Goal: Complete application form: Complete application form

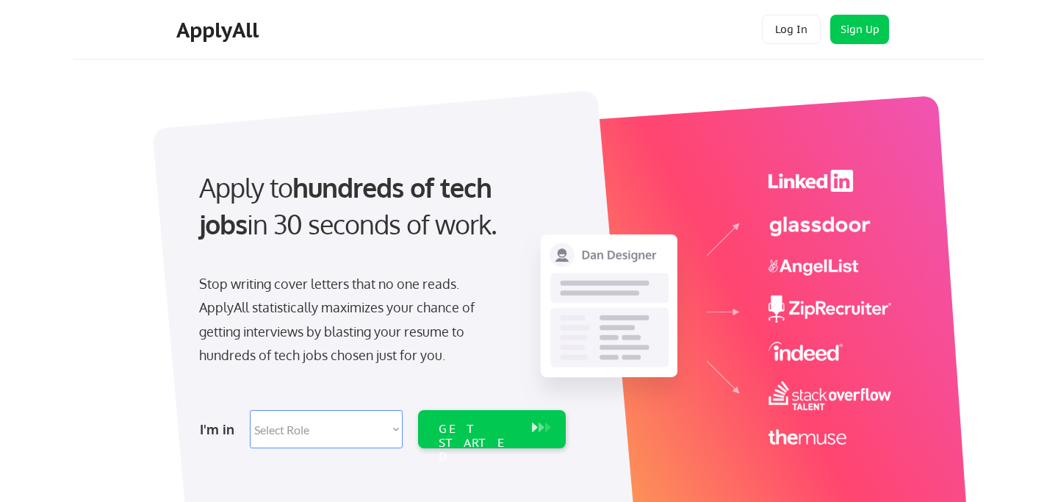
click at [382, 424] on select "Select Role Software Engineering Product Management Customer Success Sales UI/U…" at bounding box center [326, 429] width 153 height 38
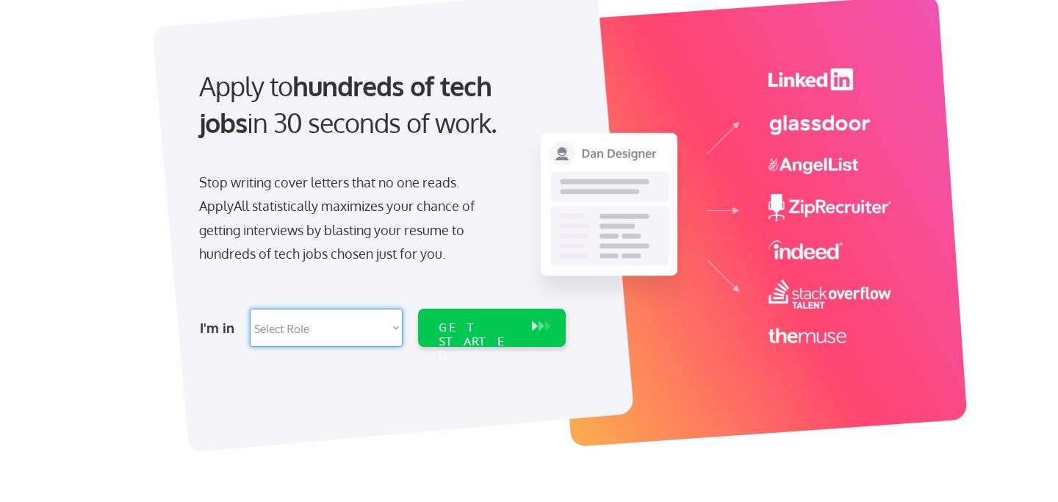
scroll to position [104, 0]
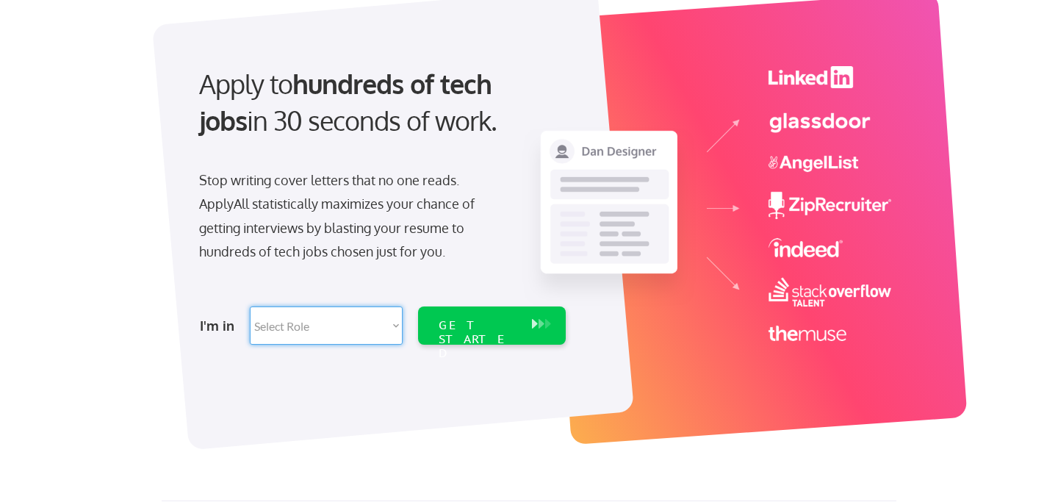
click at [388, 321] on select "Select Role Software Engineering Product Management Customer Success Sales UI/U…" at bounding box center [326, 325] width 153 height 38
select select ""technical_project_program_mgmt""
click at [250, 306] on select "Select Role Software Engineering Product Management Customer Success Sales UI/U…" at bounding box center [326, 325] width 153 height 38
select select ""technical_project_program_mgmt""
click at [472, 330] on div "GET STARTED" at bounding box center [477, 339] width 79 height 43
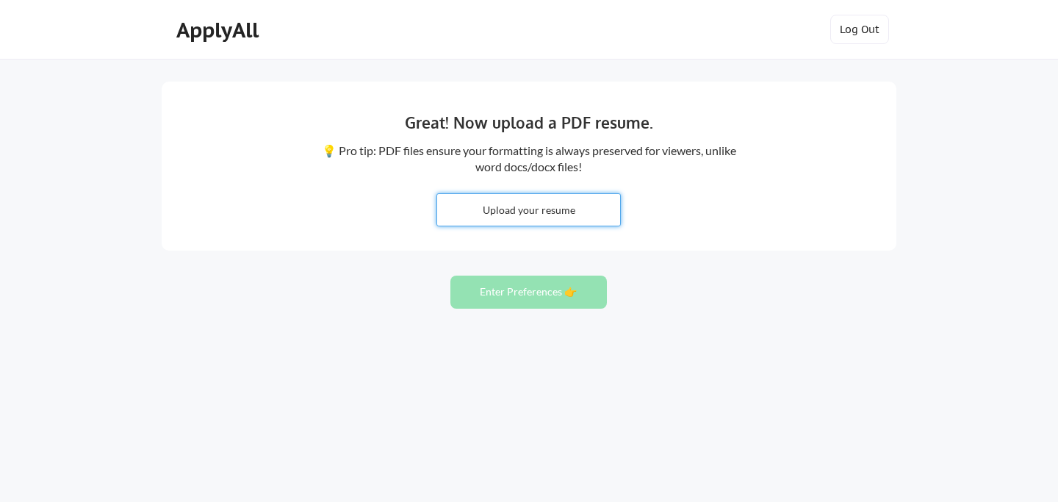
click at [545, 214] on input "file" at bounding box center [528, 210] width 183 height 32
type input "C:\fakepath\[PERSON_NAME] - Resume 1PG.pdf"
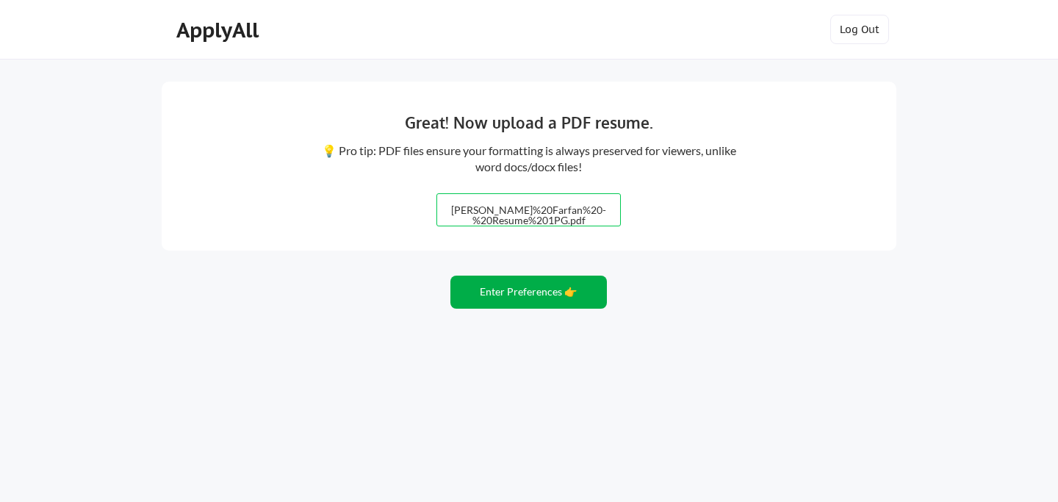
click at [568, 299] on button "Enter Preferences 👉" at bounding box center [528, 291] width 156 height 33
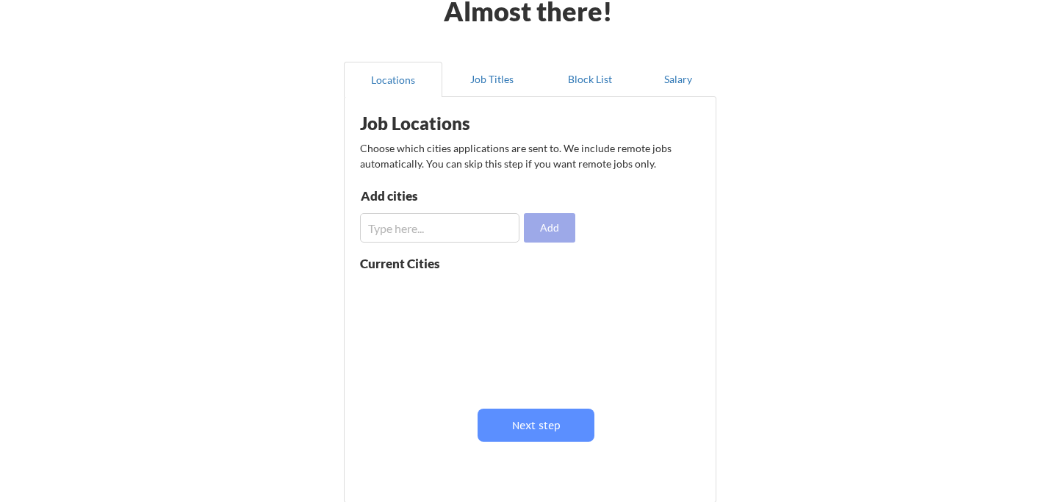
scroll to position [96, 0]
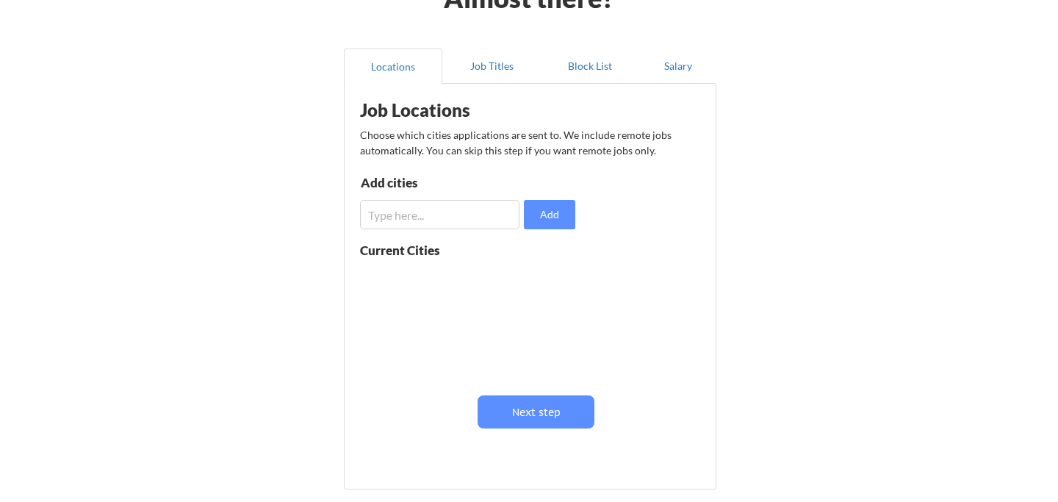
click at [483, 216] on input "input" at bounding box center [439, 214] width 159 height 29
type input "l"
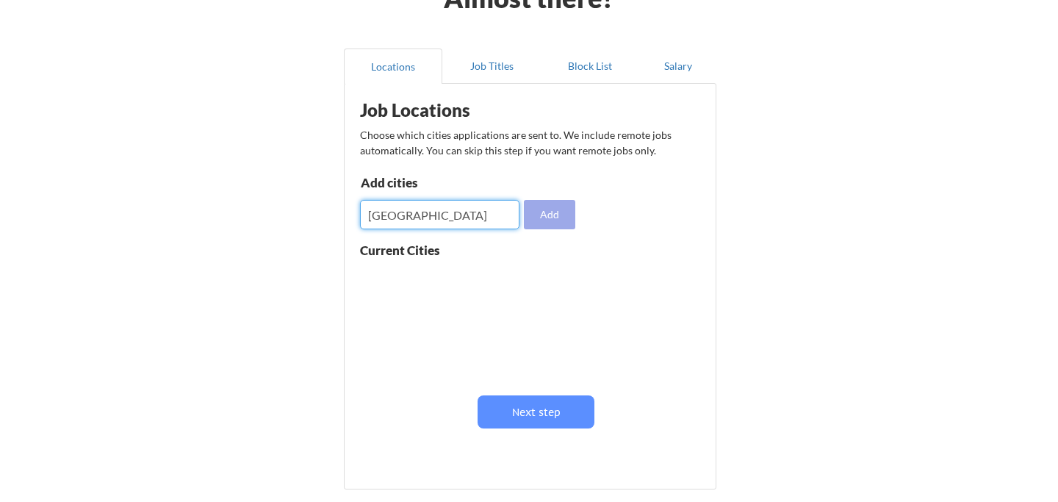
type input "Los Angeles"
click at [546, 215] on button "Add" at bounding box center [549, 214] width 51 height 29
click at [463, 212] on input "input" at bounding box center [439, 214] width 159 height 29
type input "A"
type input "New York City"
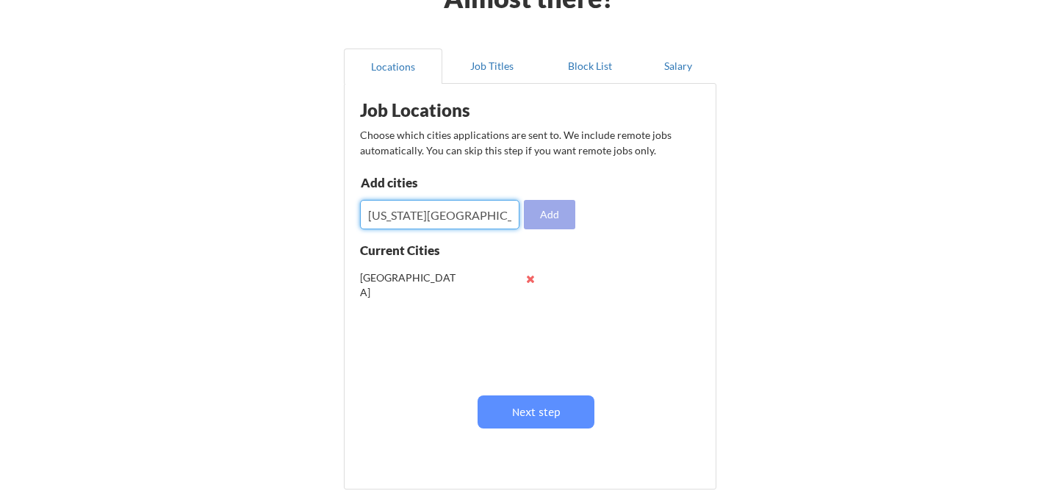
click at [554, 214] on button "Add" at bounding box center [549, 214] width 51 height 29
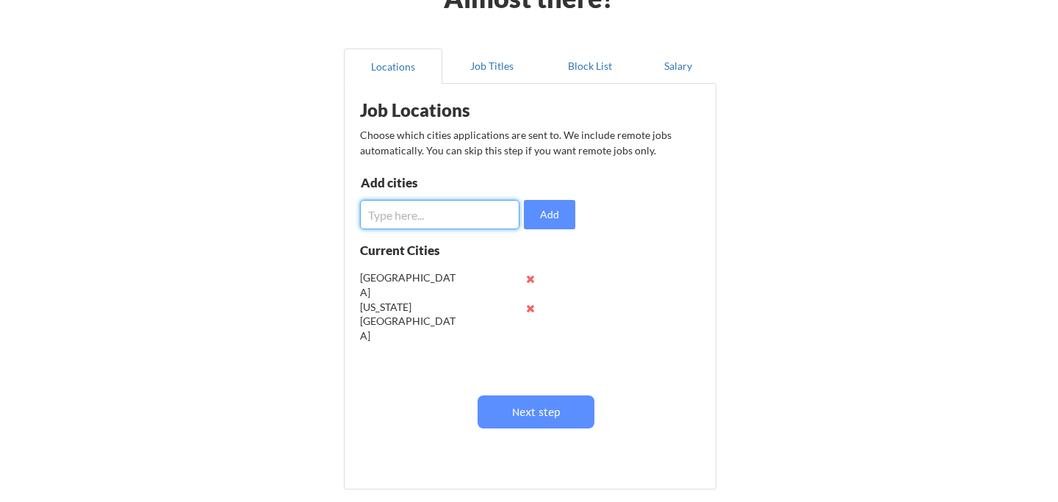
click at [483, 209] on input "input" at bounding box center [439, 214] width 159 height 29
type input "Washington, DC"
click at [567, 214] on button "Add" at bounding box center [549, 214] width 51 height 29
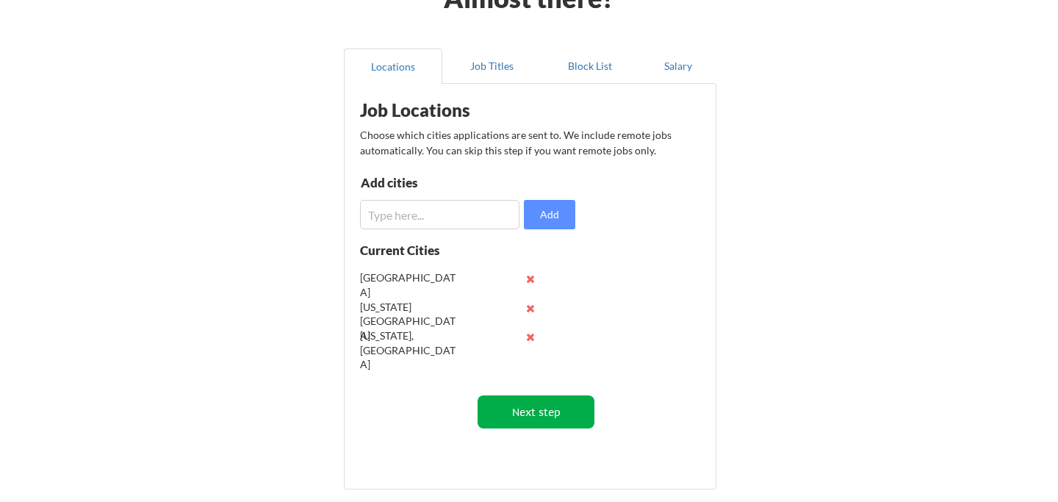
click at [561, 407] on button "Next step" at bounding box center [535, 411] width 117 height 33
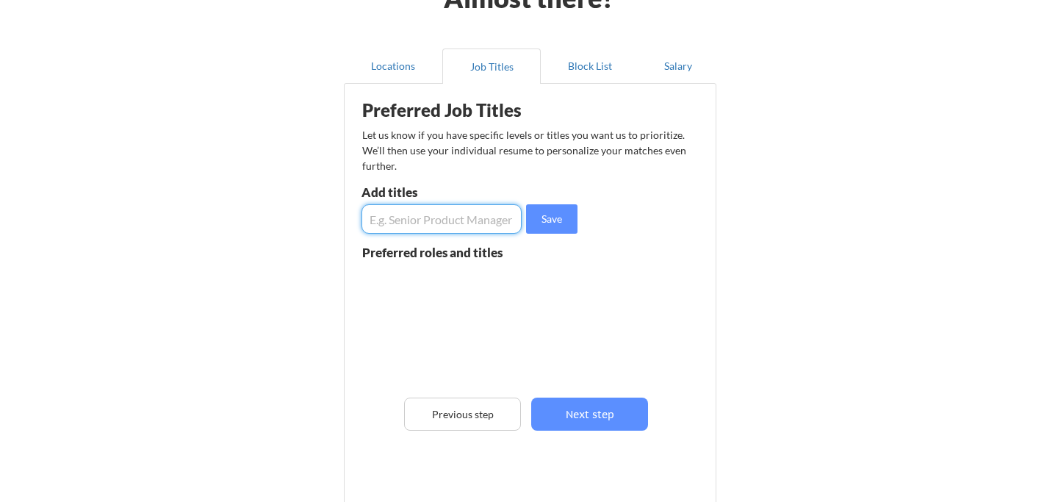
click at [497, 217] on input "input" at bounding box center [441, 218] width 160 height 29
type input "Project Manager"
click at [549, 212] on button "Save" at bounding box center [551, 218] width 51 height 29
click at [460, 218] on input "input" at bounding box center [441, 218] width 160 height 29
type input "Program Officer"
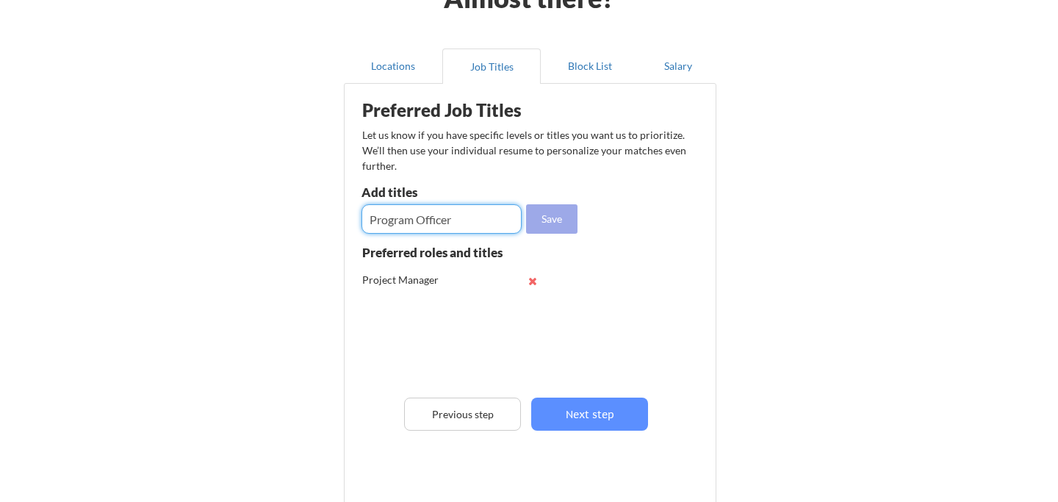
click at [552, 225] on button "Save" at bounding box center [551, 218] width 51 height 29
click at [464, 214] on input "input" at bounding box center [441, 218] width 160 height 29
type input "Program Manager"
click at [548, 223] on button "Save" at bounding box center [551, 218] width 51 height 29
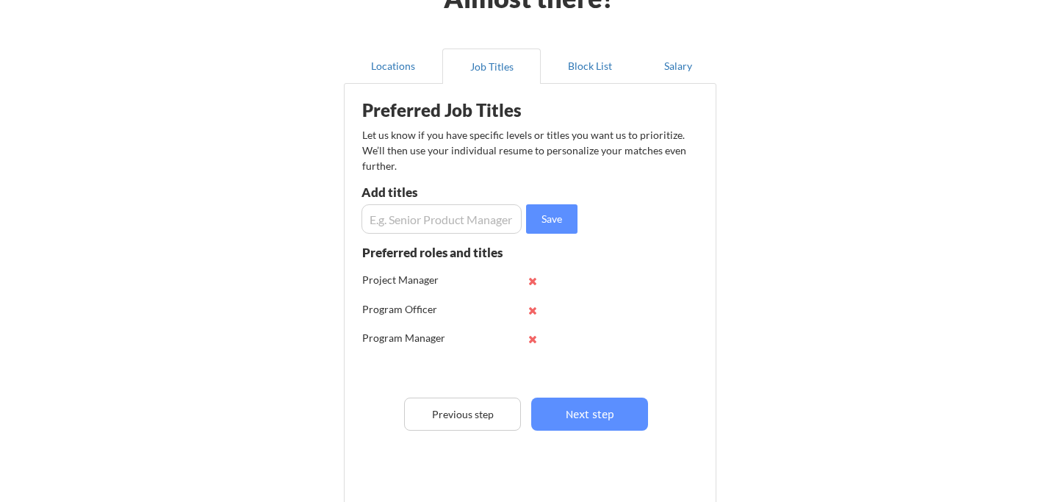
click at [465, 220] on input "input" at bounding box center [441, 218] width 160 height 29
type input "Manager"
click at [469, 222] on input "input" at bounding box center [441, 218] width 160 height 29
drag, startPoint x: 501, startPoint y: 216, endPoint x: 455, endPoint y: 216, distance: 46.3
click at [454, 216] on input "input" at bounding box center [441, 218] width 160 height 29
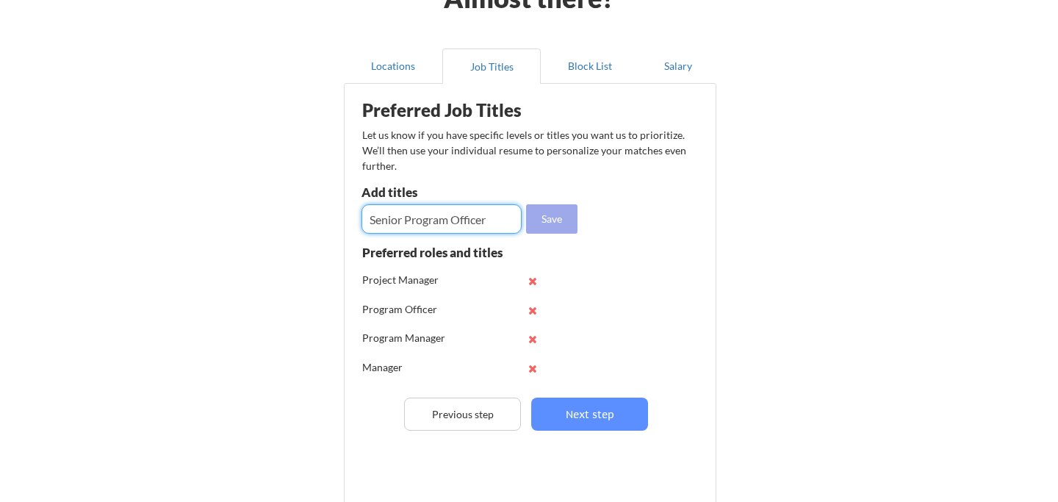
type input "Senior Program Officer"
click at [556, 221] on button "Save" at bounding box center [551, 218] width 51 height 29
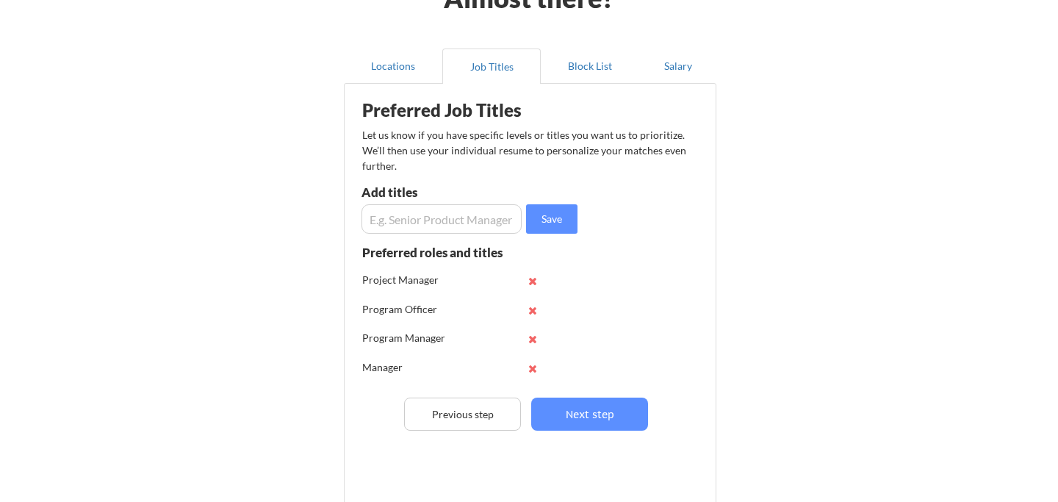
click at [478, 220] on input "input" at bounding box center [441, 218] width 160 height 29
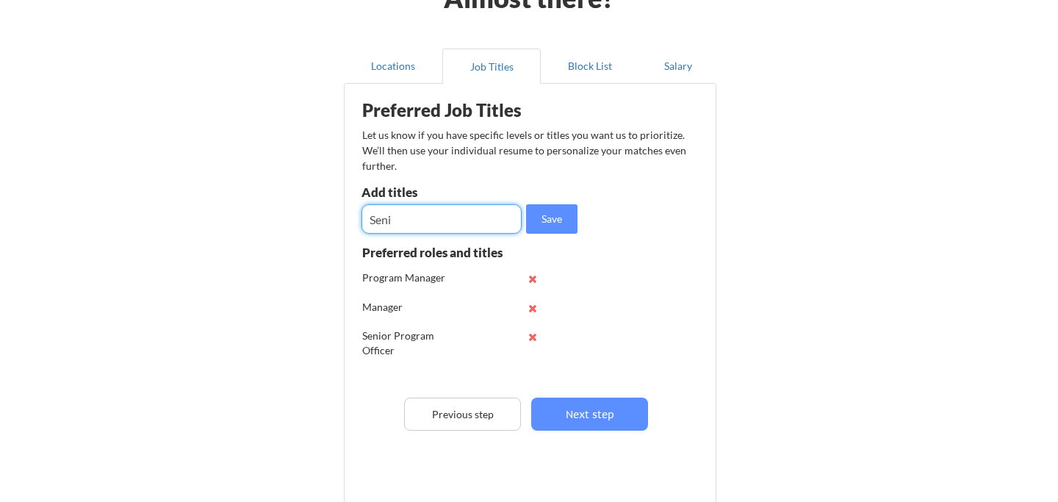
scroll to position [68, 0]
type input "Senior Program Manager"
click at [457, 223] on input "input" at bounding box center [441, 218] width 160 height 29
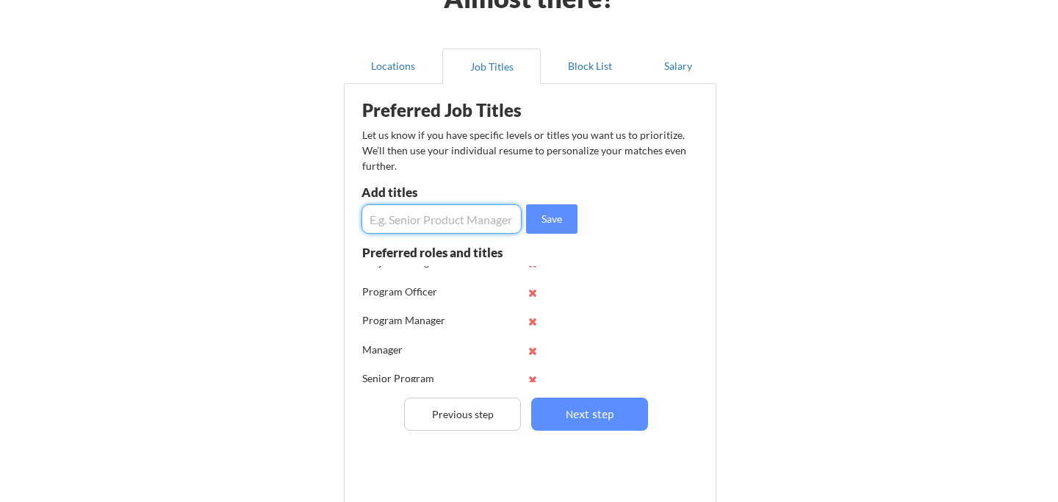
scroll to position [13, 0]
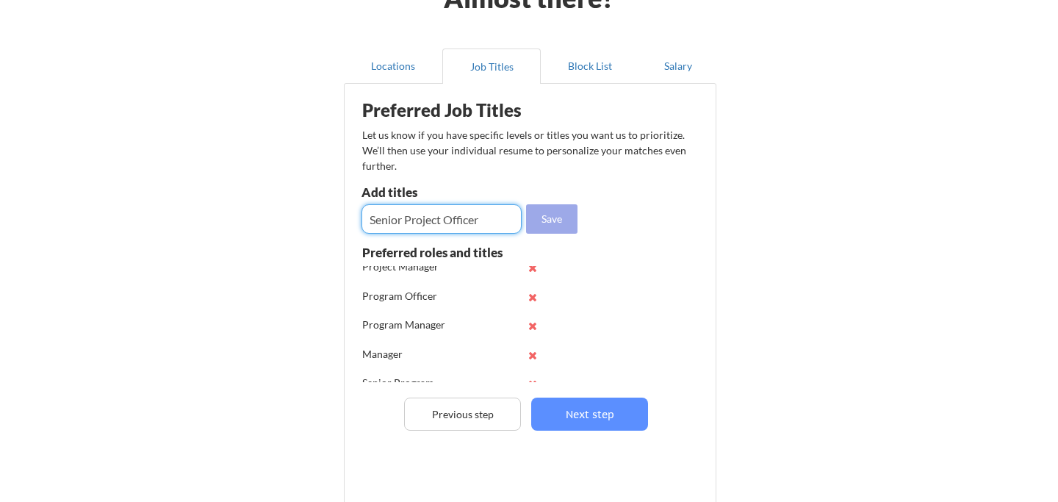
type input "Senior Project Officer"
click at [549, 223] on button "Save" at bounding box center [551, 218] width 51 height 29
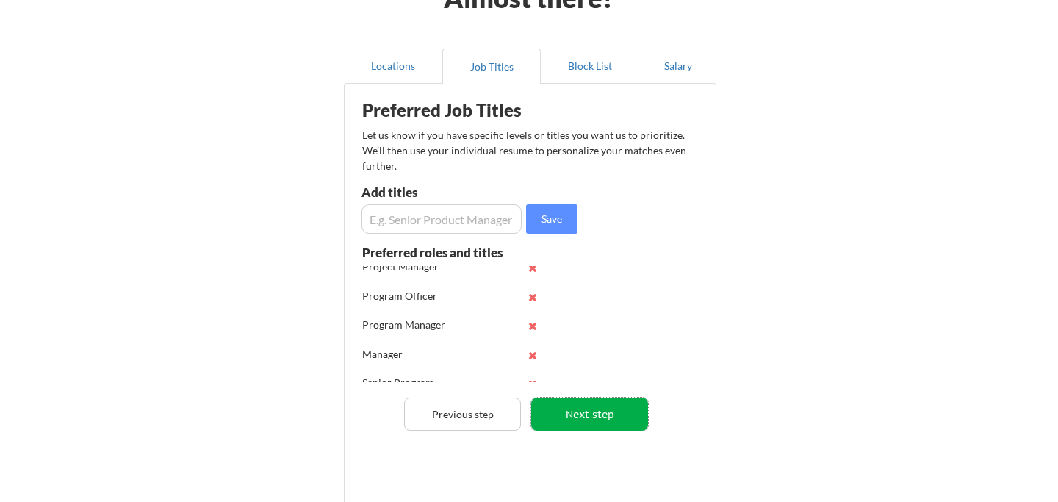
click at [606, 419] on button "Next step" at bounding box center [589, 413] width 117 height 33
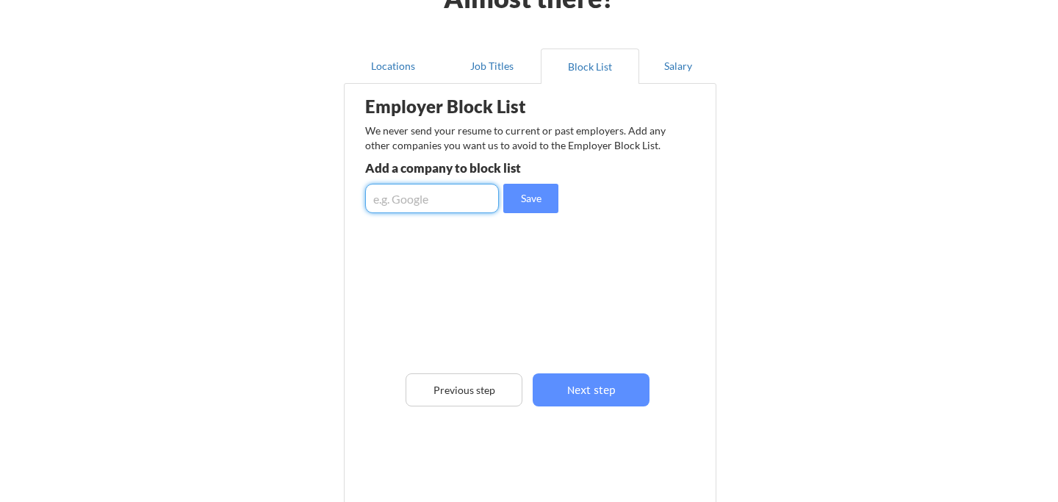
click at [461, 203] on input "input" at bounding box center [432, 198] width 134 height 29
click at [440, 195] on input "input" at bounding box center [432, 198] width 134 height 29
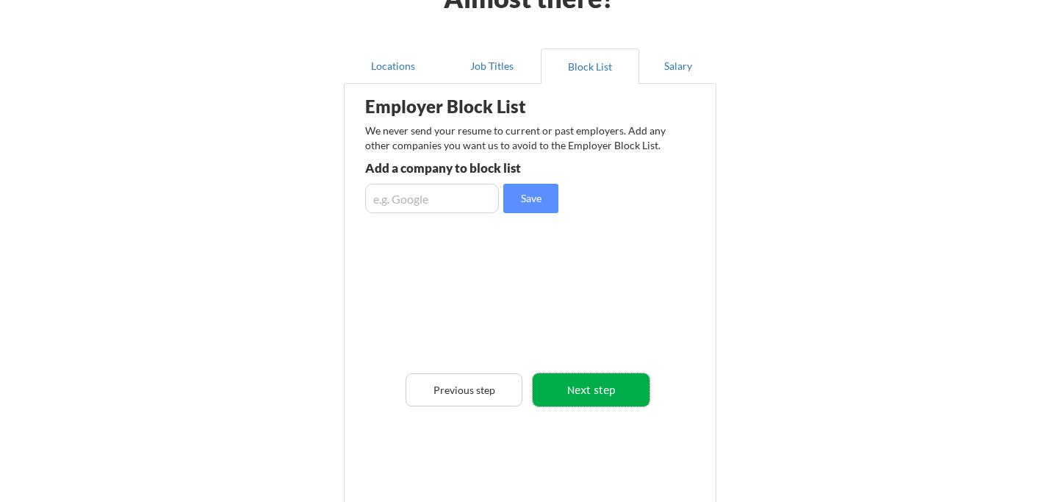
click at [605, 393] on button "Next step" at bounding box center [590, 389] width 117 height 33
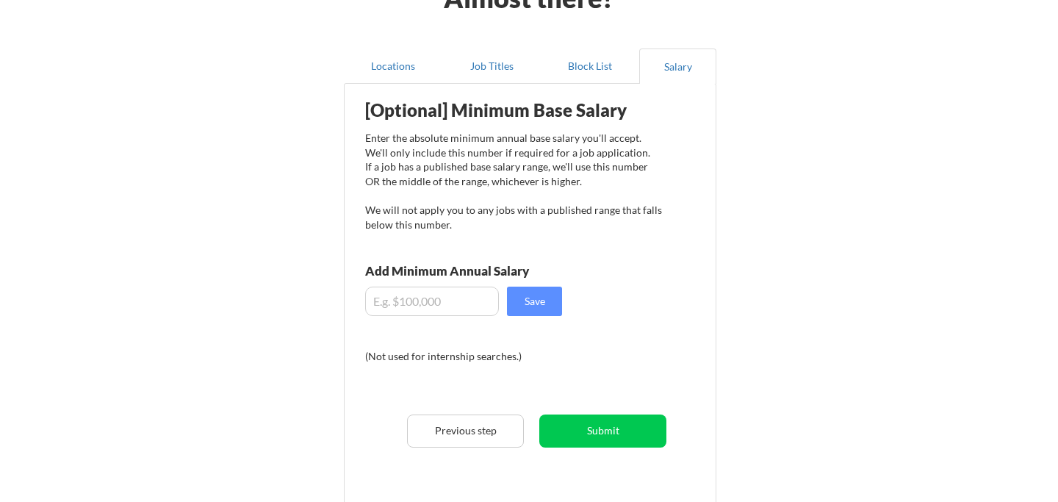
click at [465, 289] on input "input" at bounding box center [432, 300] width 134 height 29
type input "$90,000"
click at [527, 313] on button "Save" at bounding box center [534, 300] width 55 height 29
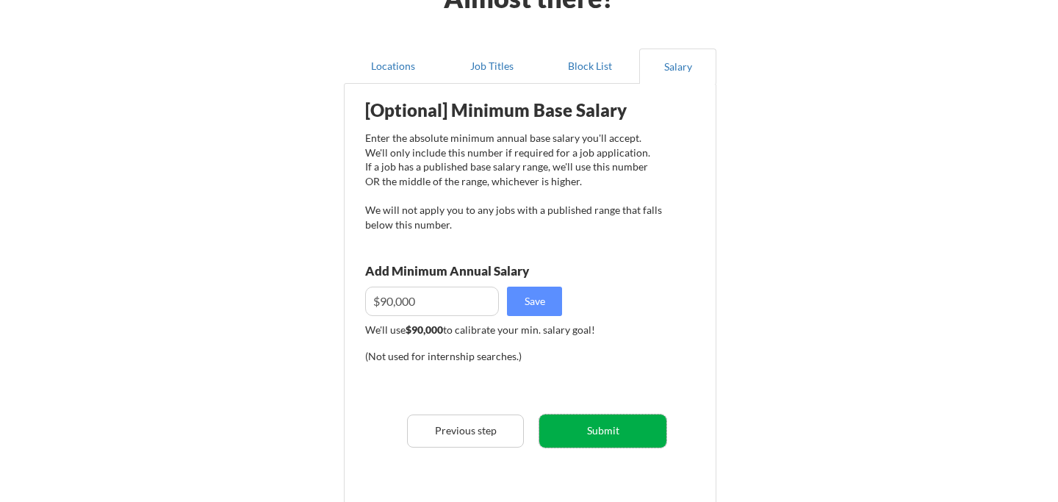
click at [610, 431] on button "Submit" at bounding box center [602, 430] width 127 height 33
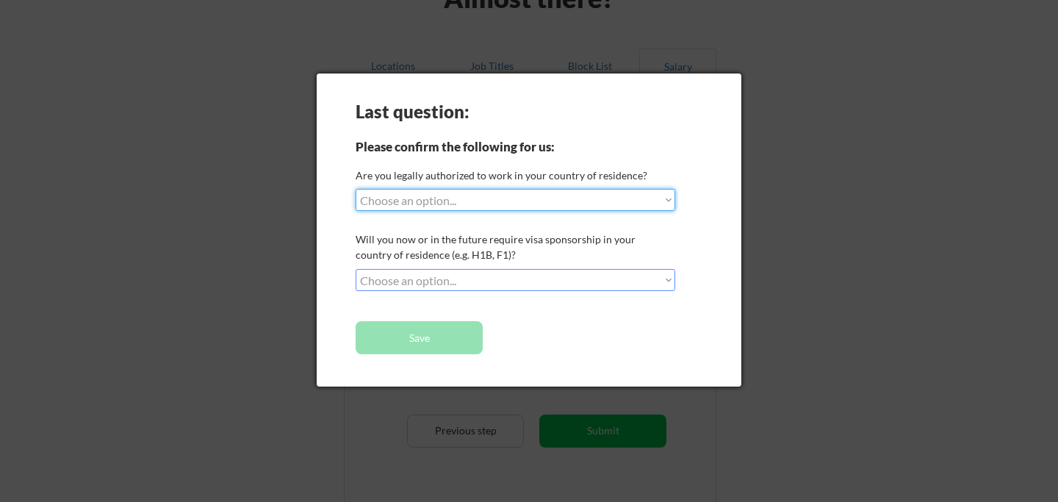
click at [643, 198] on select "Choose an option... Yes, I am a US Citizen Yes, I am a Canadian Citizen Yes, I …" at bounding box center [514, 200] width 319 height 22
select select ""yes__i_am_a_us_citizen""
click at [355, 189] on select "Choose an option... Yes, I am a US Citizen Yes, I am a Canadian Citizen Yes, I …" at bounding box center [514, 200] width 319 height 22
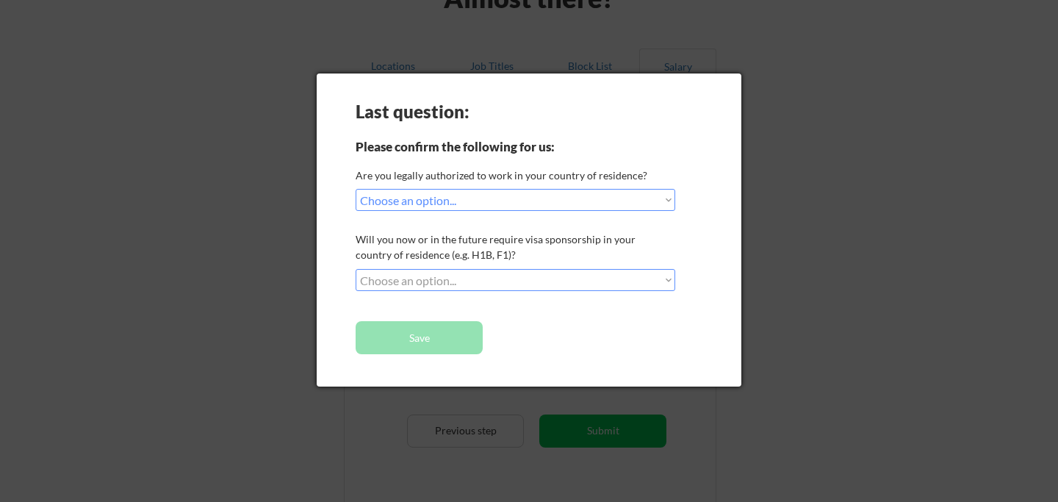
click at [632, 281] on select "Choose an option... No, I will not need sponsorship Yes, I will need sponsorship" at bounding box center [514, 280] width 319 height 22
select select ""no__i_will_not_need_sponsorship""
click at [355, 269] on select "Choose an option... No, I will not need sponsorship Yes, I will need sponsorship" at bounding box center [514, 280] width 319 height 22
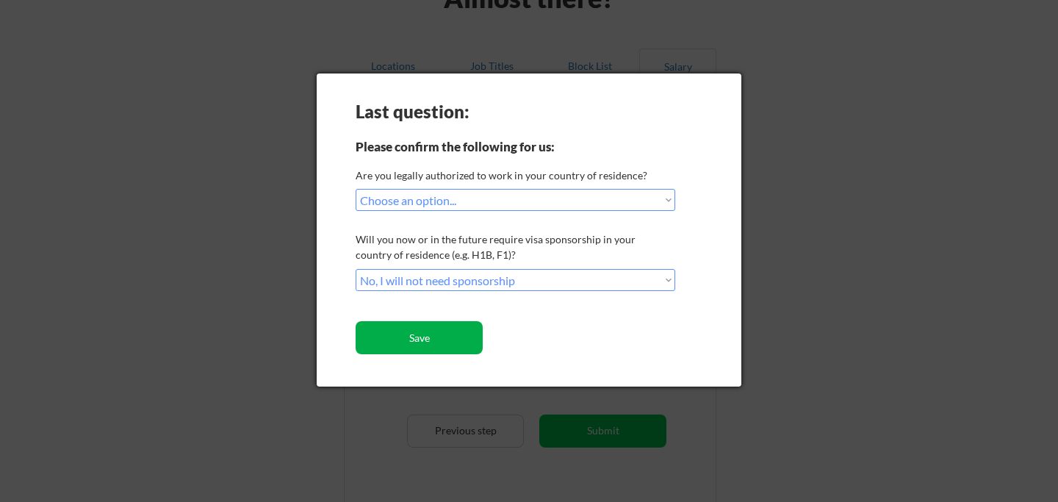
click at [449, 338] on button "Save" at bounding box center [418, 337] width 127 height 33
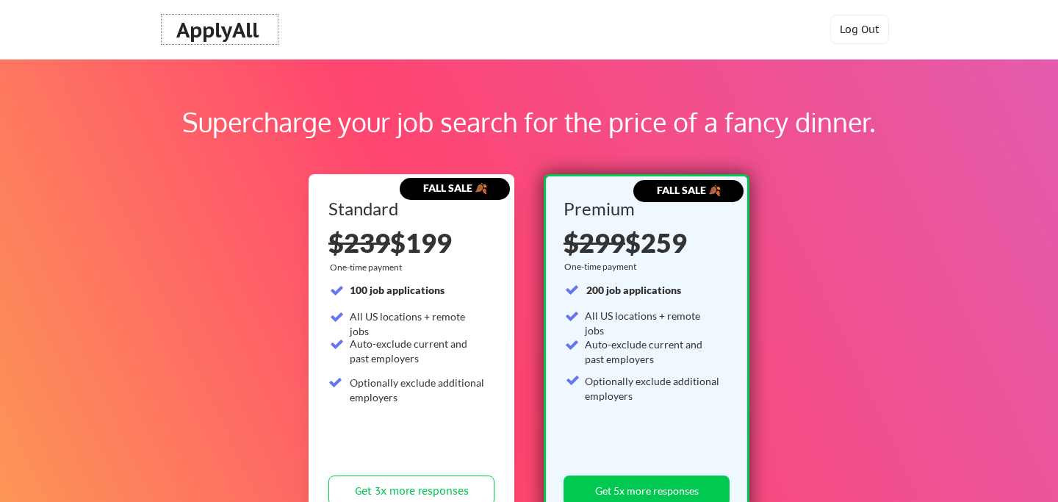
click at [244, 32] on div "ApplyAll" at bounding box center [219, 30] width 87 height 25
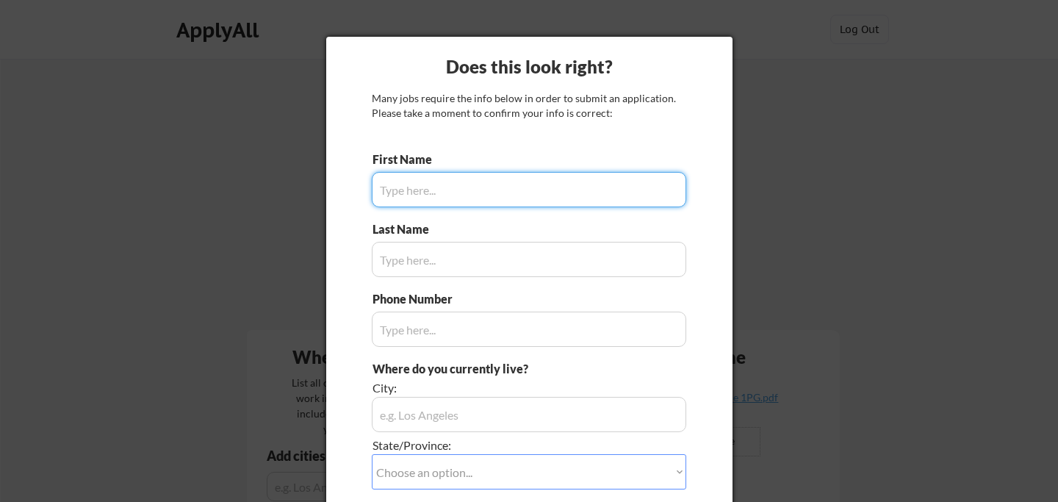
click at [621, 184] on input "input" at bounding box center [529, 189] width 314 height 35
type input "Stephanie"
click at [578, 267] on input "input" at bounding box center [529, 259] width 314 height 35
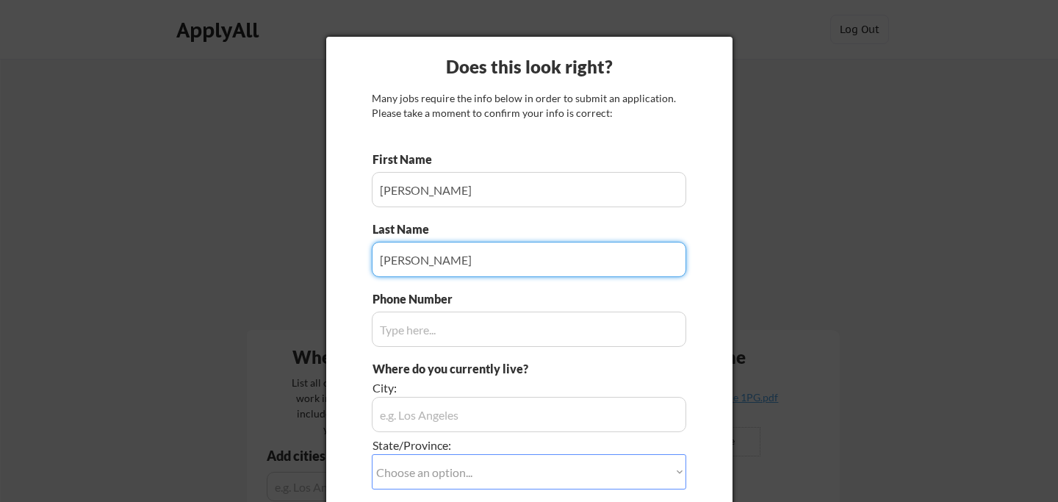
type input "Farfan"
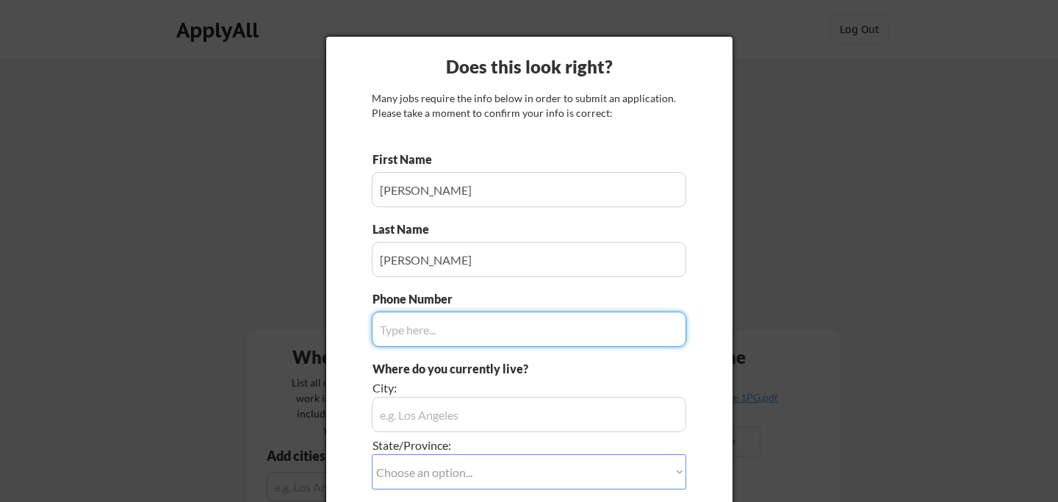
click at [592, 327] on input "input" at bounding box center [529, 328] width 314 height 35
type input "9547743746"
click at [610, 426] on input "input" at bounding box center [529, 414] width 314 height 35
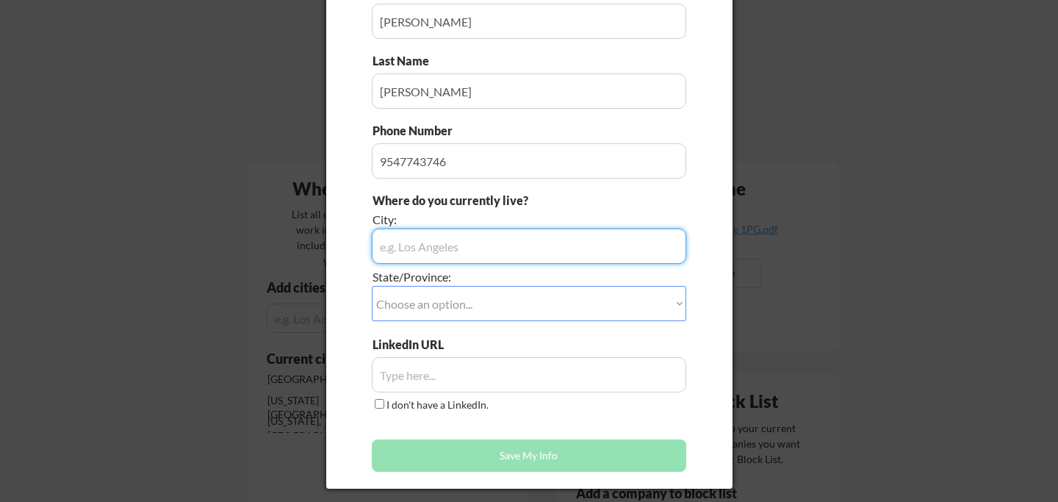
scroll to position [170, 0]
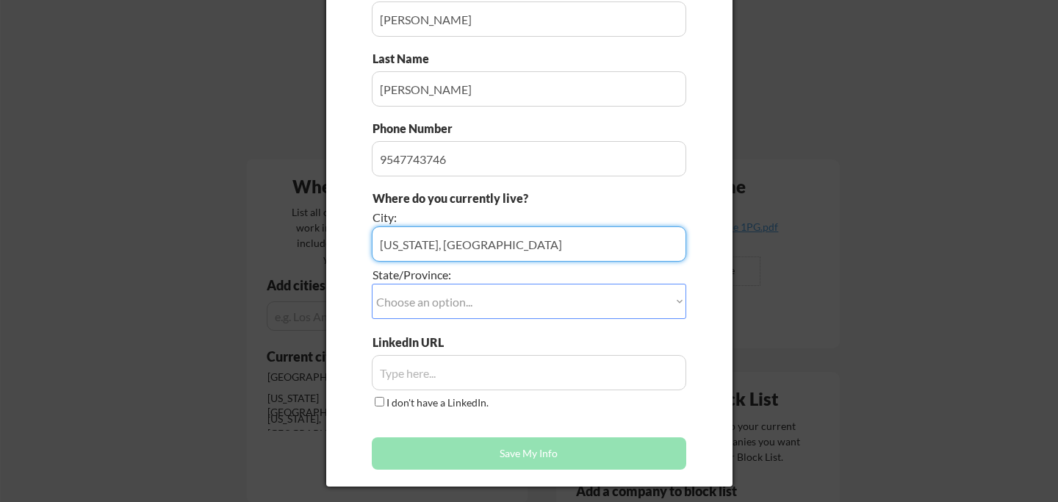
type input "Washington, DC"
click at [578, 295] on select "Choose an option... Other/Not Applicable Alabama Alaska Alberta Arizona Arkansa…" at bounding box center [529, 300] width 314 height 35
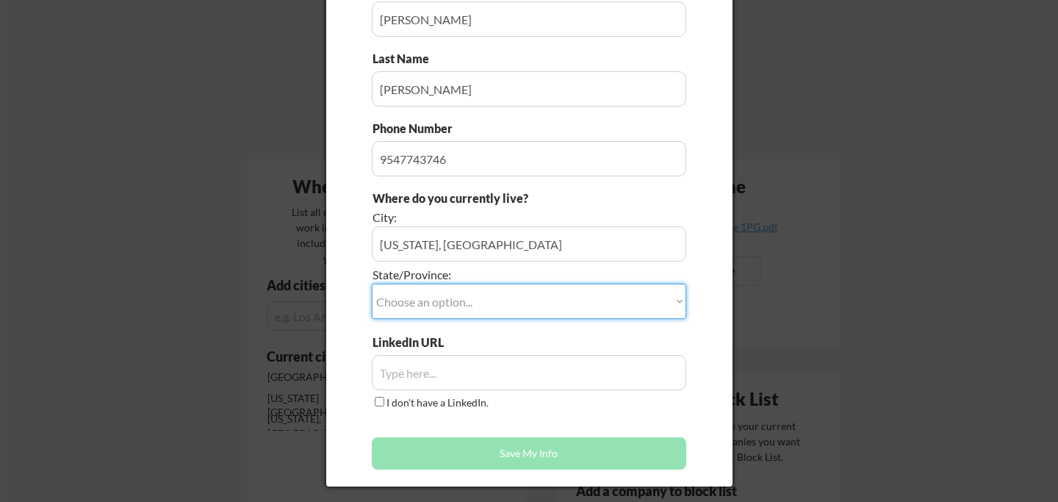
select select ""District of Columbia""
click at [372, 283] on select "Choose an option... Other/Not Applicable Alabama Alaska Alberta Arizona Arkansa…" at bounding box center [529, 300] width 314 height 35
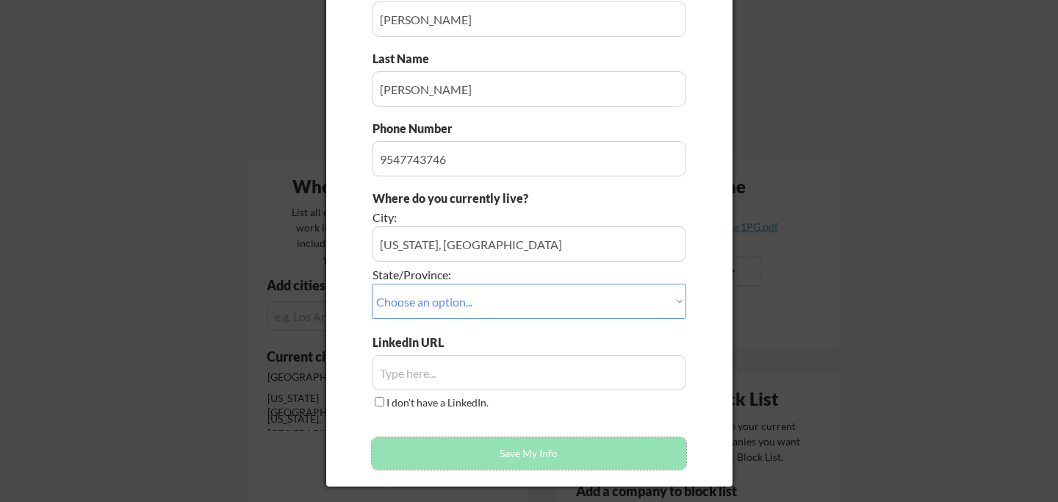
drag, startPoint x: 549, startPoint y: 457, endPoint x: 480, endPoint y: 339, distance: 136.3
click at [480, 339] on div "First Name Last Name Phone Number Where do you currently live? City: State/Prov…" at bounding box center [529, 229] width 314 height 496
click at [469, 371] on input "input" at bounding box center [529, 372] width 314 height 35
paste input "https://www.linkedin.com/in/stephfarfan/"
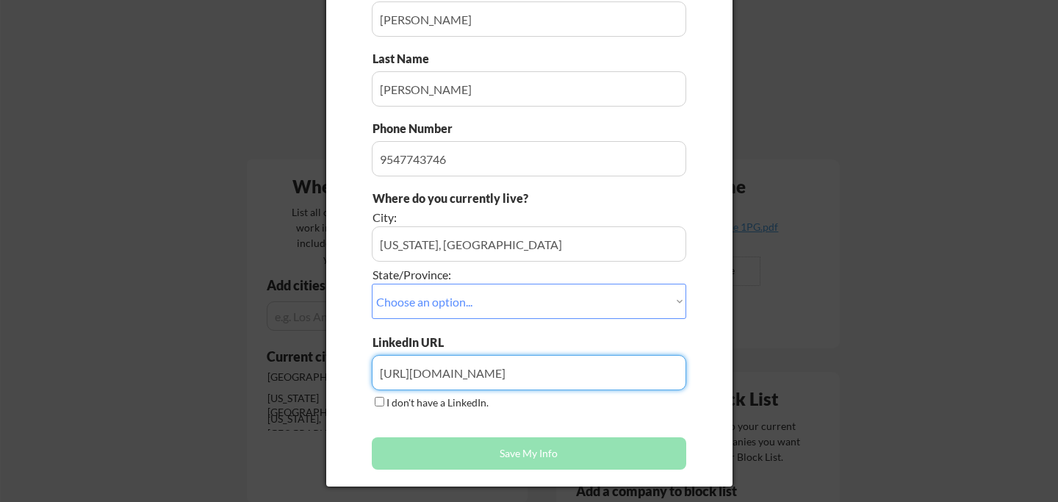
type input "https://www.linkedin.com/in/stephfarfan/"
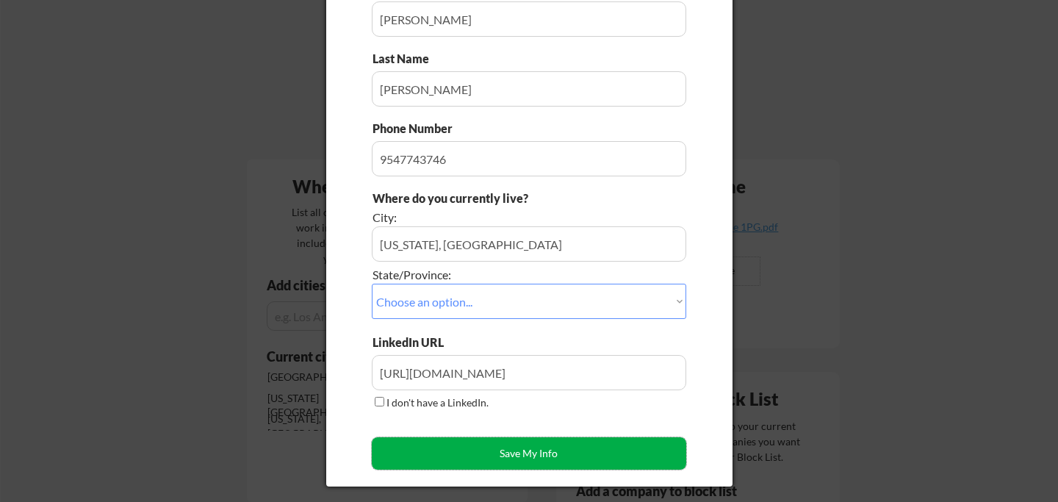
click at [481, 454] on button "Save My Info" at bounding box center [529, 453] width 314 height 32
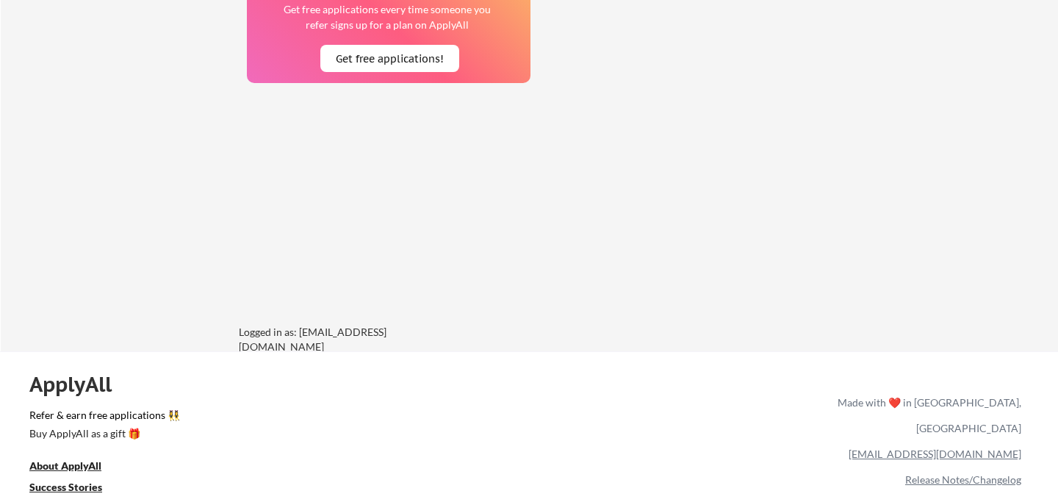
scroll to position [1228, 0]
